Goal: Information Seeking & Learning: Learn about a topic

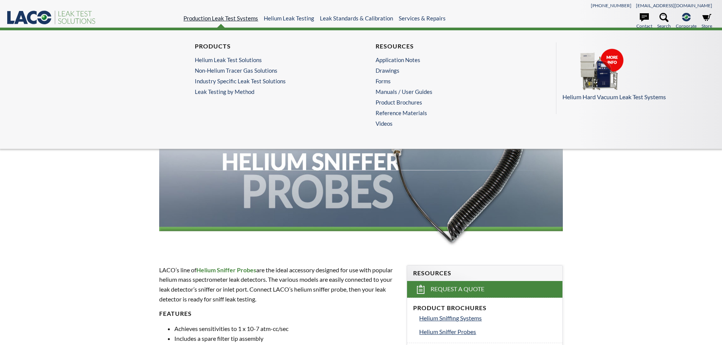
click at [249, 20] on link "Production Leak Test Systems" at bounding box center [220, 18] width 75 height 7
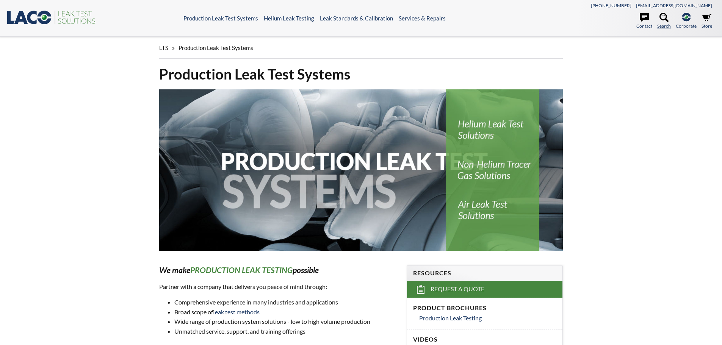
click at [662, 17] on icon at bounding box center [663, 17] width 9 height 9
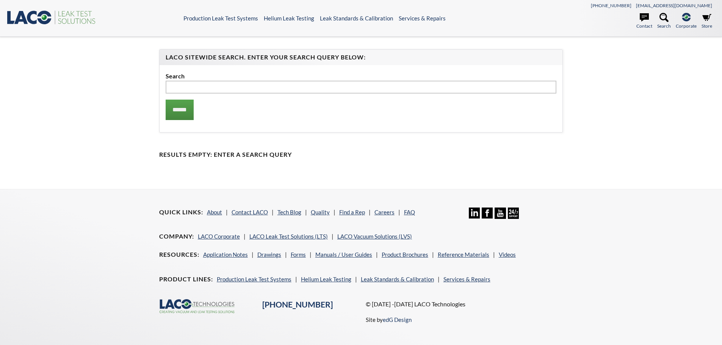
type input "*********"
select select "Language Translate Widget"
type input "*********"
click at [194, 115] on input "******" at bounding box center [180, 110] width 28 height 20
click at [191, 110] on input "******" at bounding box center [180, 110] width 28 height 20
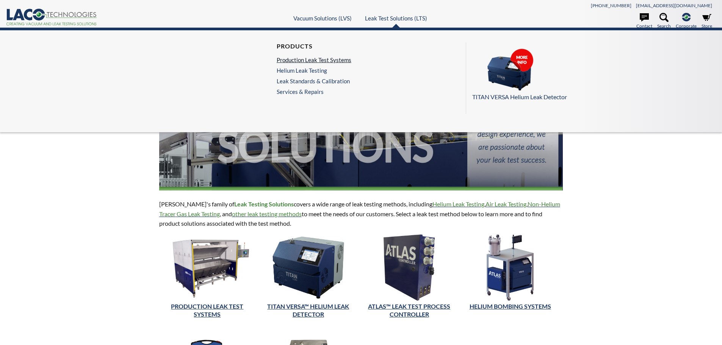
click at [328, 60] on link "Production Leak Test Systems" at bounding box center [314, 59] width 75 height 7
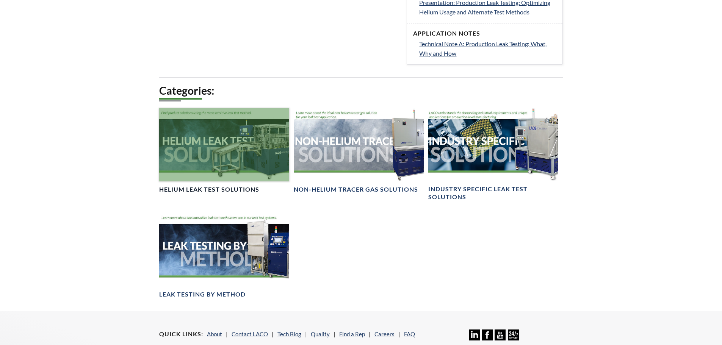
scroll to position [530, 0]
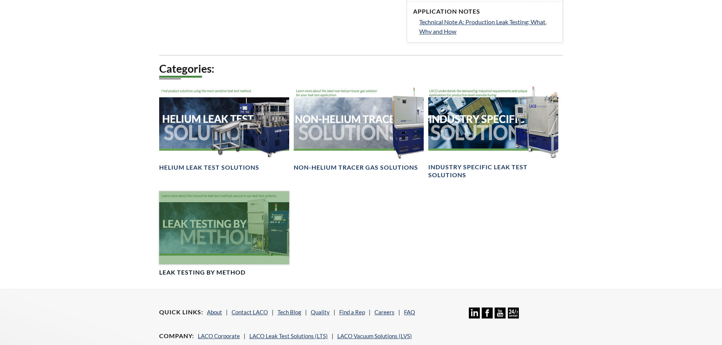
click at [238, 250] on div at bounding box center [224, 227] width 130 height 73
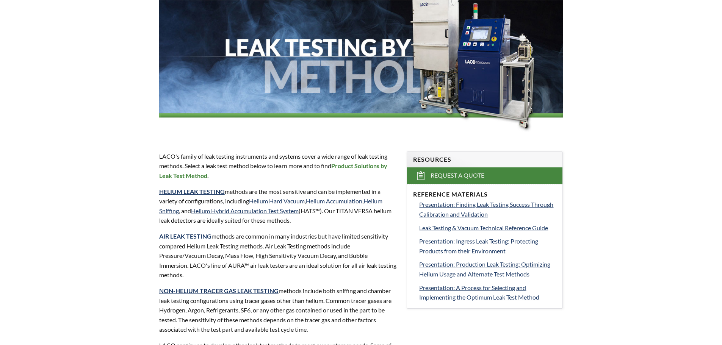
select select "Language Translate Widget"
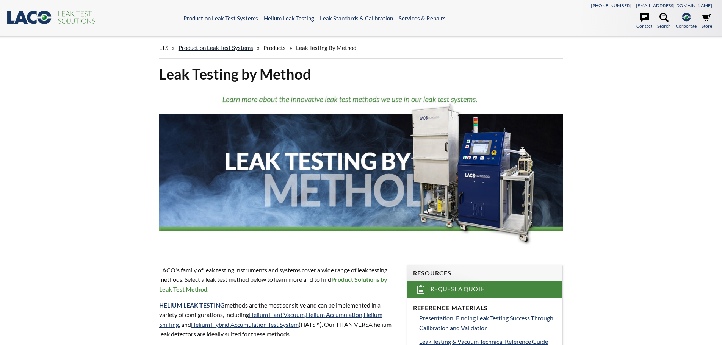
click at [226, 46] on link "Production Leak Test Systems" at bounding box center [215, 47] width 75 height 7
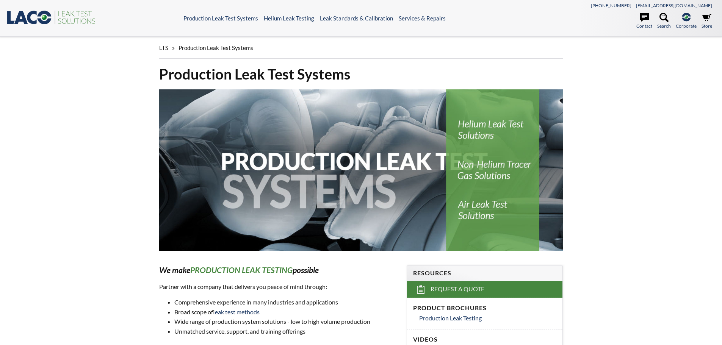
select select "Language Translate Widget"
click at [59, 20] on icon ".st0{fill:#193661;} .st1{fill:url(#SVGID_1_);} .st2{fill:#46883F;} .st3{fill:no…" at bounding box center [51, 17] width 91 height 16
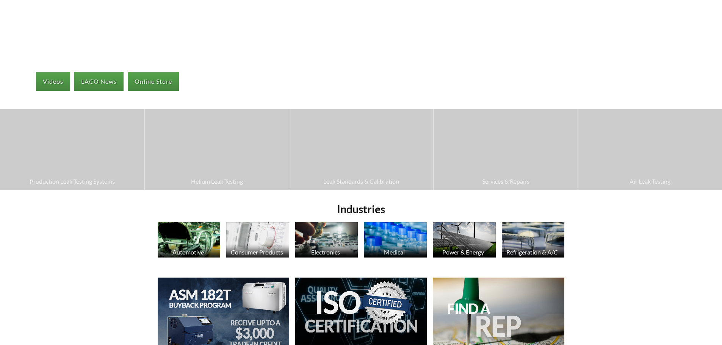
scroll to position [152, 0]
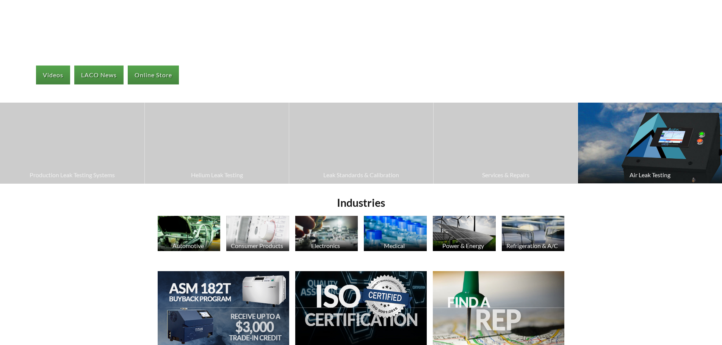
click at [652, 155] on img at bounding box center [650, 143] width 144 height 81
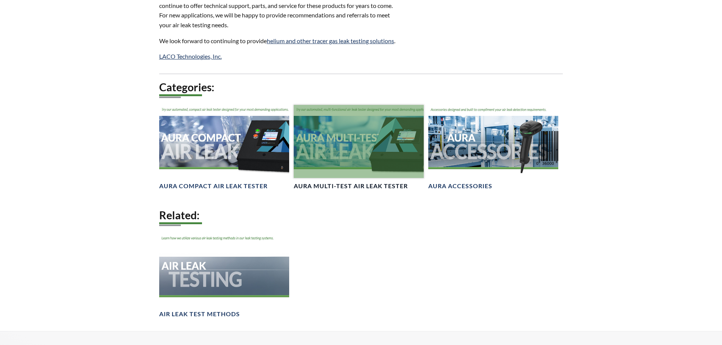
scroll to position [530, 0]
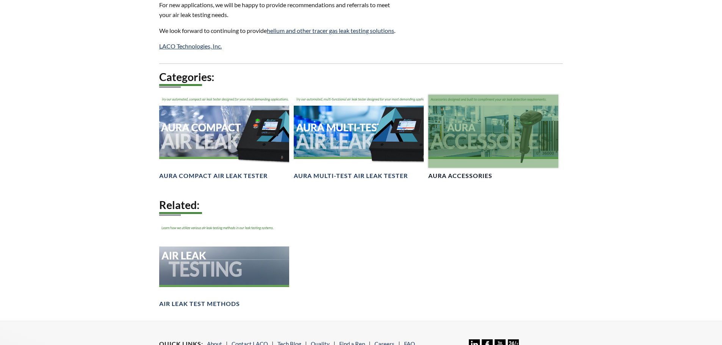
click at [491, 156] on div at bounding box center [493, 131] width 130 height 73
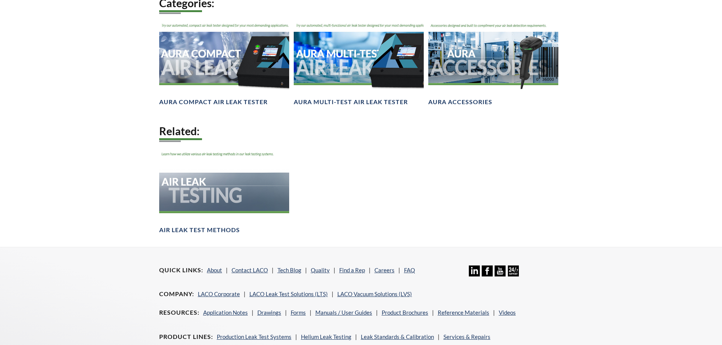
scroll to position [606, 0]
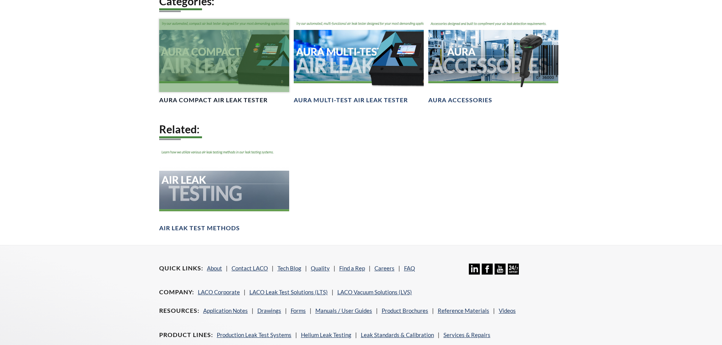
click at [211, 92] on div at bounding box center [224, 55] width 130 height 73
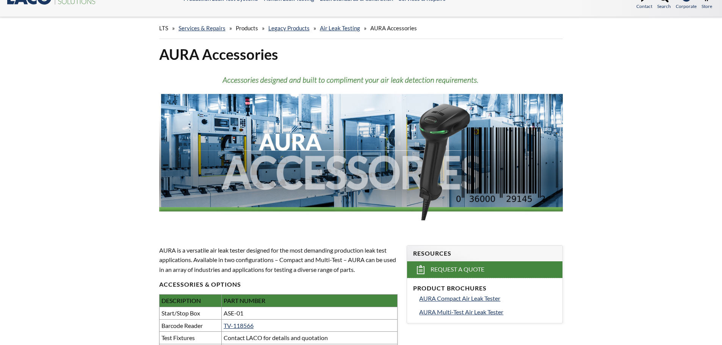
select select "Language Translate Widget"
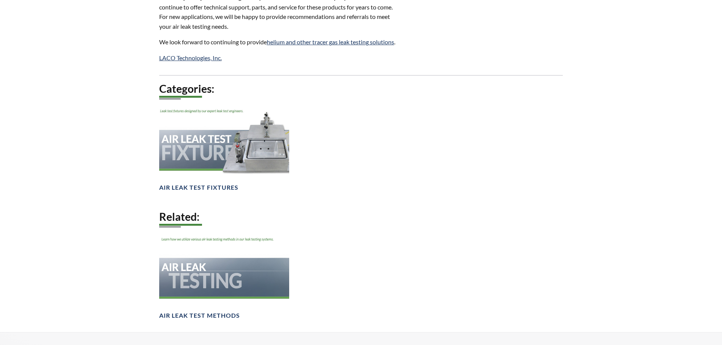
scroll to position [606, 0]
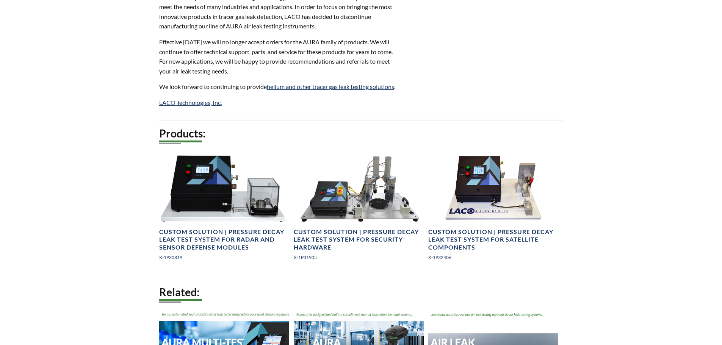
scroll to position [644, 0]
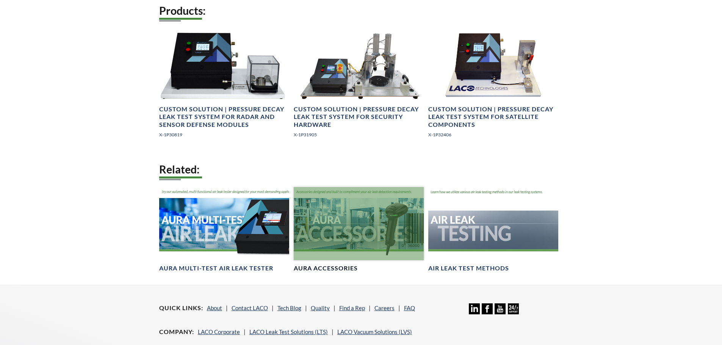
click at [361, 241] on div at bounding box center [359, 223] width 130 height 73
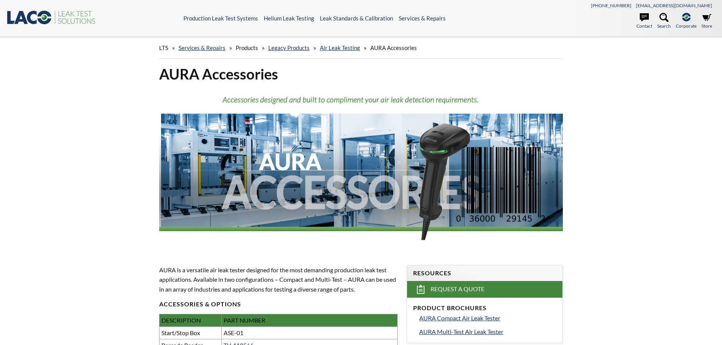
select select "Language Translate Widget"
click at [336, 48] on link "Air Leak Testing" at bounding box center [340, 47] width 40 height 7
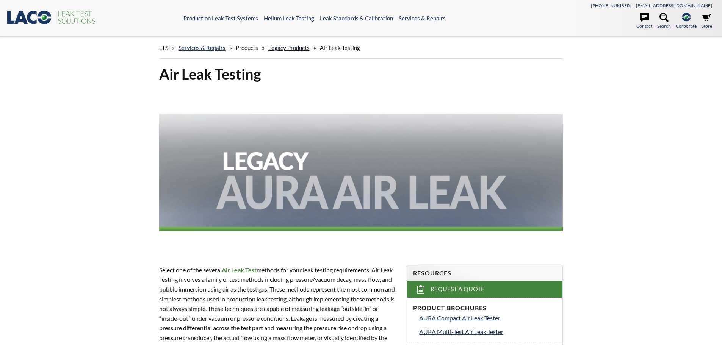
select select "Language Translate Widget"
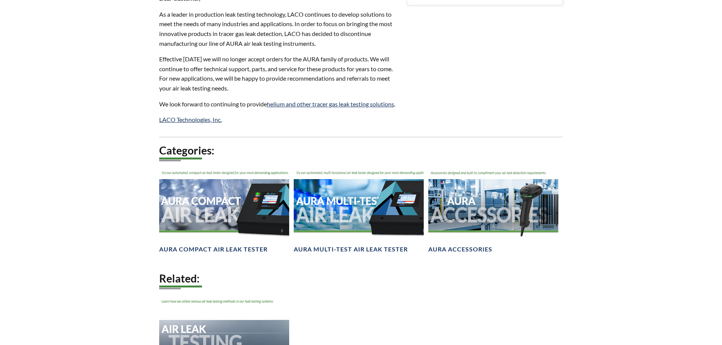
scroll to position [530, 0]
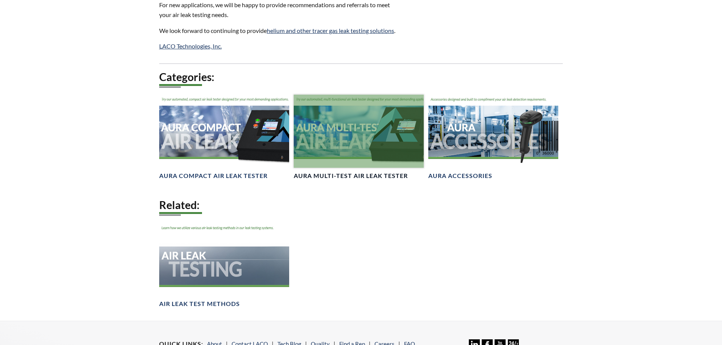
click at [352, 158] on div at bounding box center [359, 131] width 130 height 73
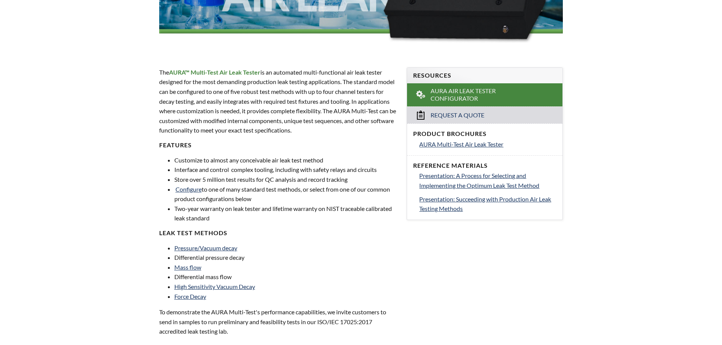
select select "Language Translate Widget"
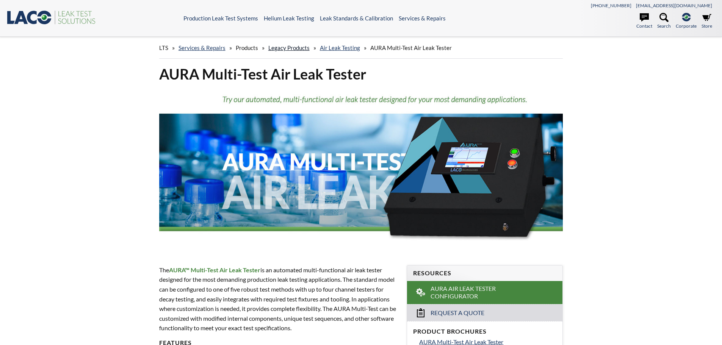
click at [277, 51] on link "Legacy Products" at bounding box center [288, 47] width 41 height 7
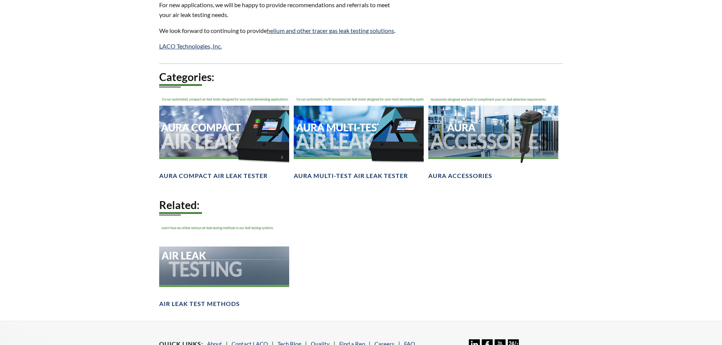
select select "Language Translate Widget"
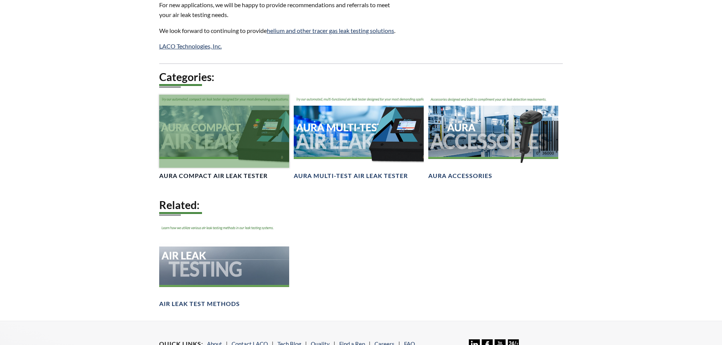
click at [195, 152] on div at bounding box center [224, 131] width 130 height 73
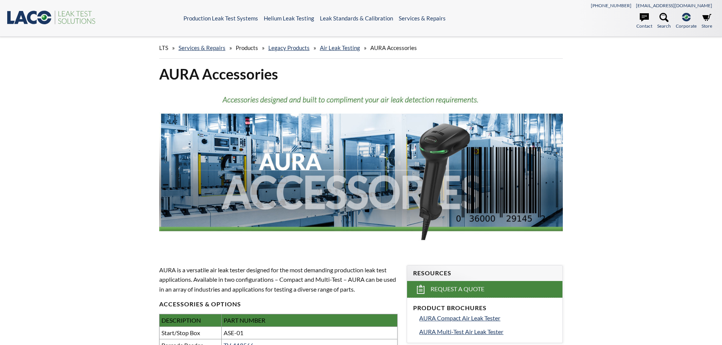
select select "Language Translate Widget"
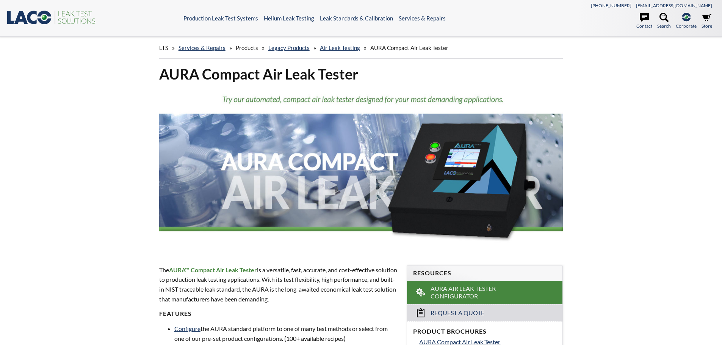
drag, startPoint x: 240, startPoint y: 245, endPoint x: 248, endPoint y: 103, distance: 141.9
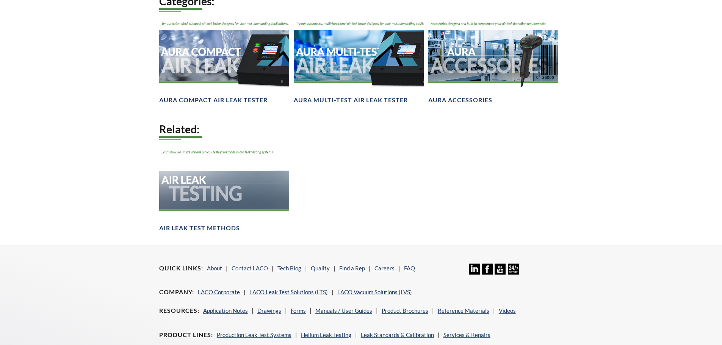
select select "Language Translate Widget"
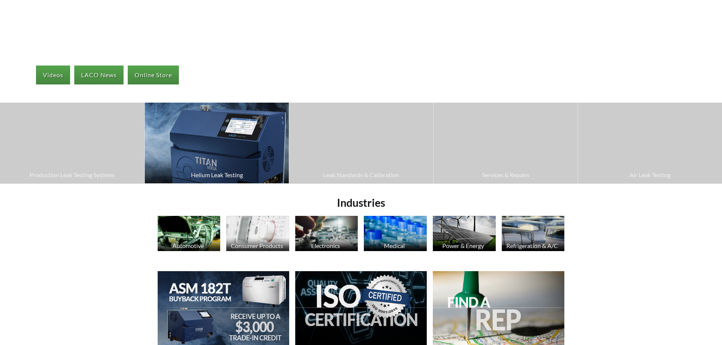
click at [197, 162] on img at bounding box center [217, 143] width 144 height 81
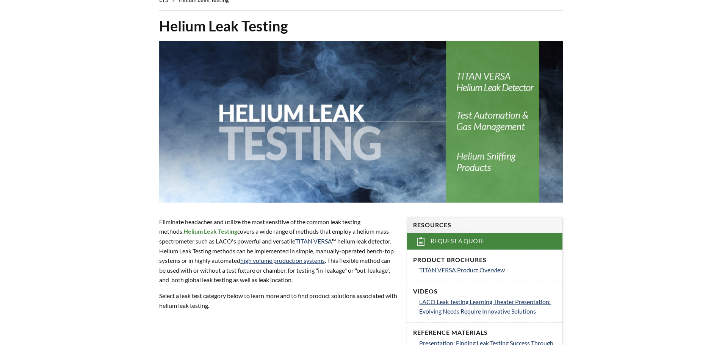
select select "Language Translate Widget"
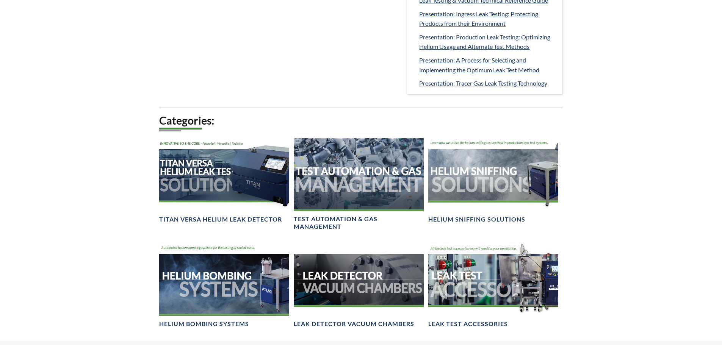
scroll to position [417, 0]
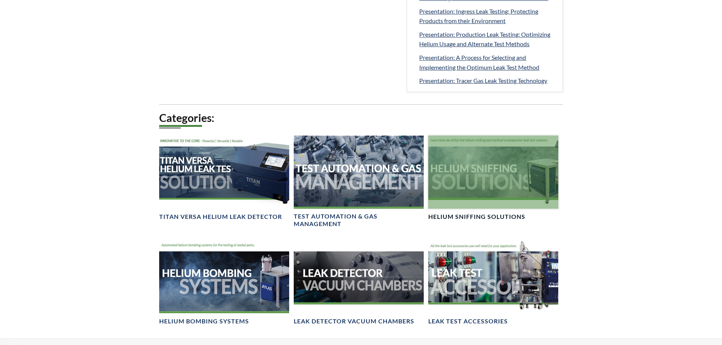
click at [500, 189] on div at bounding box center [493, 172] width 130 height 73
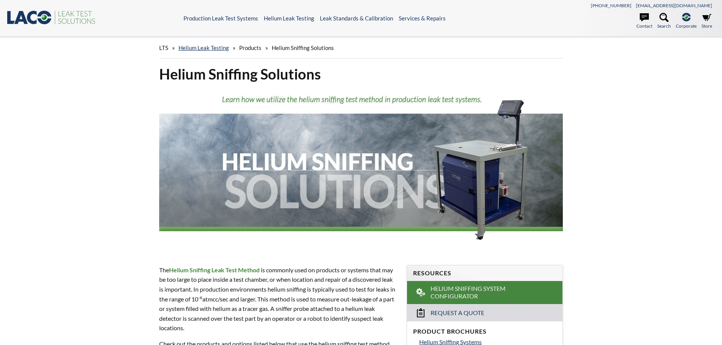
select select "Language Translate Widget"
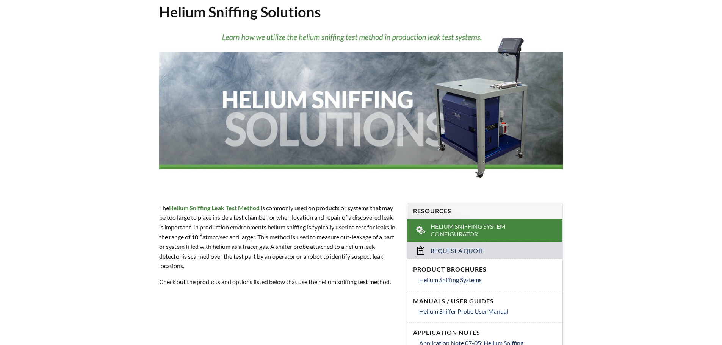
scroll to position [76, 0]
